Goal: Use online tool/utility: Utilize a website feature to perform a specific function

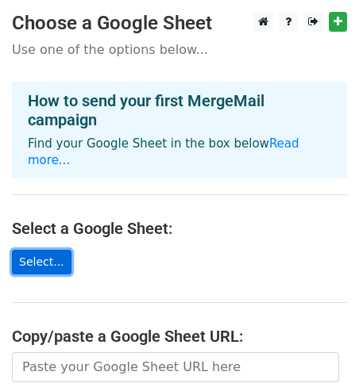
click at [37, 250] on link "Select..." at bounding box center [42, 262] width 60 height 25
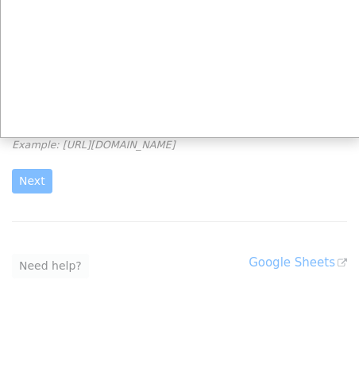
scroll to position [233, 0]
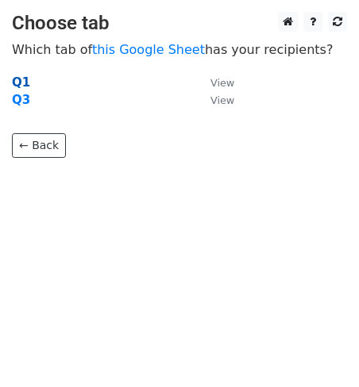
click at [21, 88] on strong "Q1" at bounding box center [21, 82] width 18 height 14
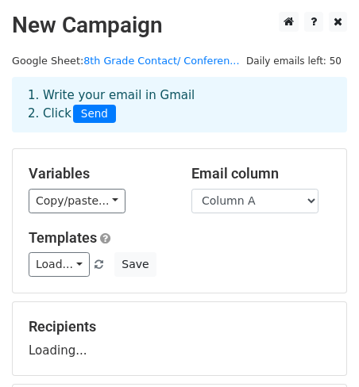
click at [19, 83] on div "1. Write your email in Gmail 2. Click Send" at bounding box center [179, 105] width 335 height 56
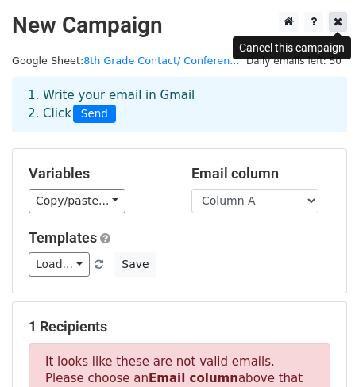
click at [337, 21] on icon at bounding box center [337, 21] width 9 height 11
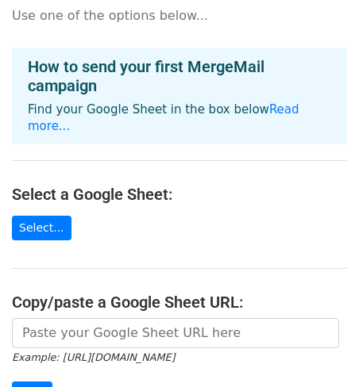
scroll to position [16, 0]
